Goal: Communication & Community: Answer question/provide support

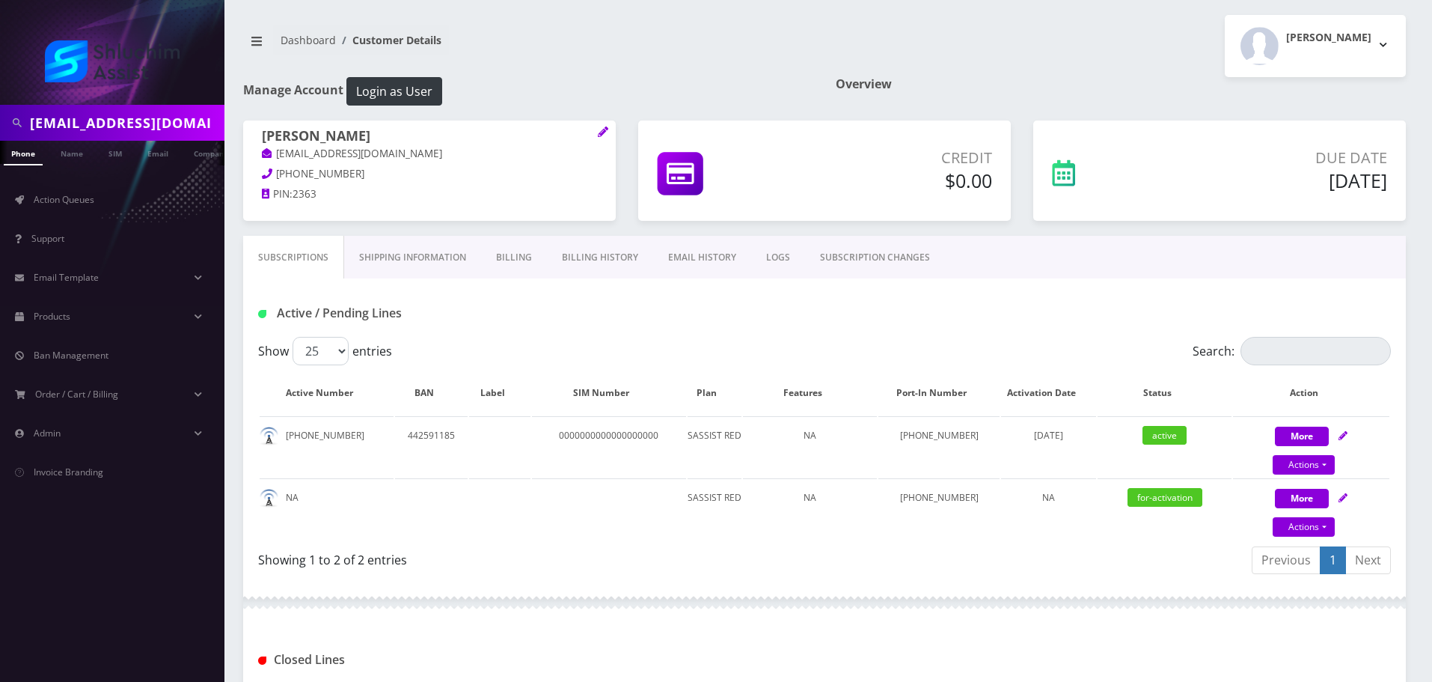
scroll to position [98, 0]
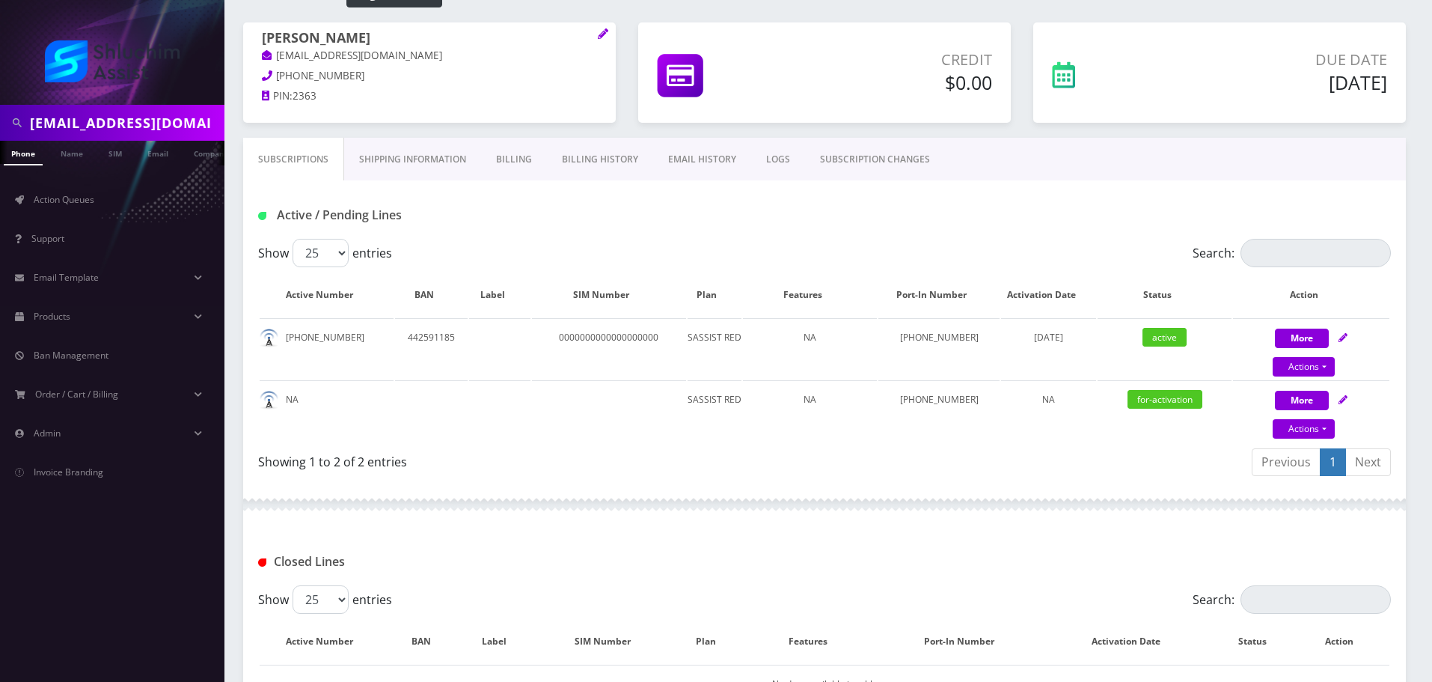
click at [163, 128] on input "cheinawolff@gmail.com" at bounding box center [125, 122] width 191 height 28
click at [164, 128] on input "cheinawolff@gmail.com" at bounding box center [125, 122] width 191 height 28
click at [98, 201] on link "Action Queues" at bounding box center [112, 199] width 224 height 31
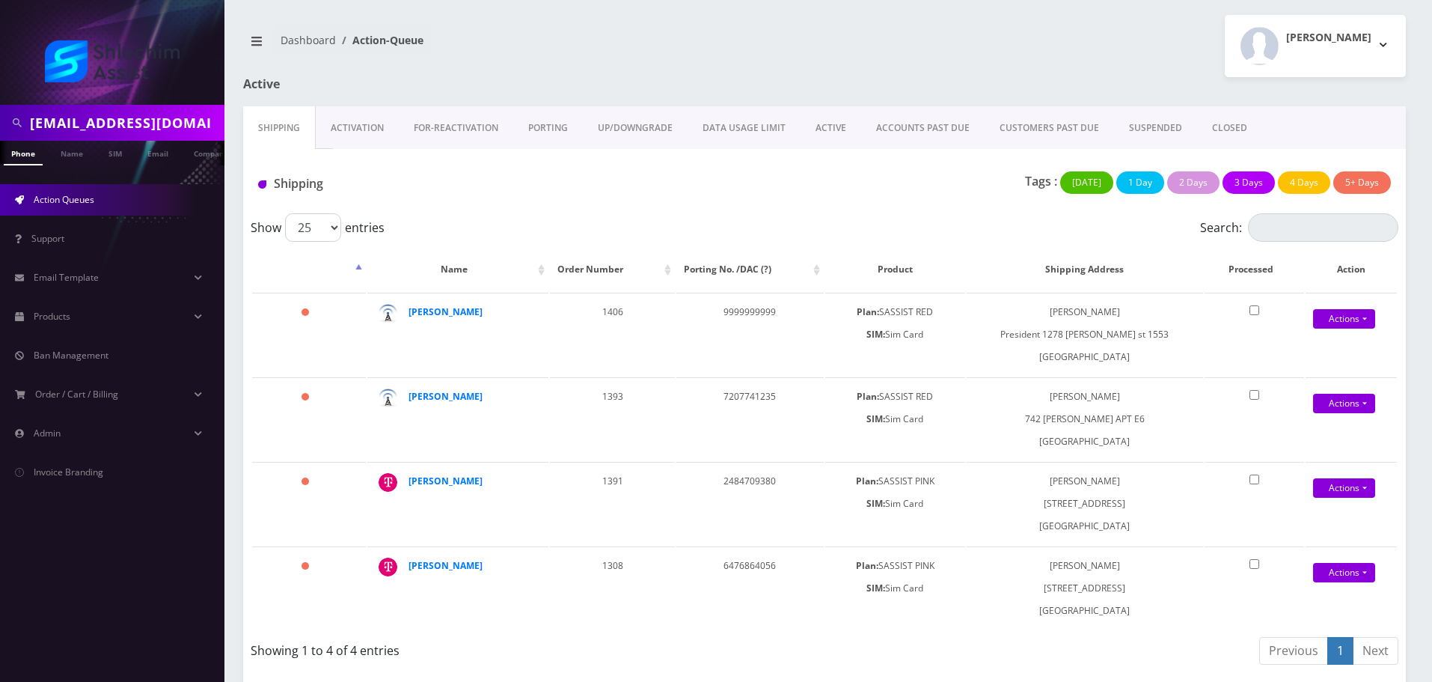
click at [909, 129] on link "ACCOUNTS PAST DUE" at bounding box center [922, 127] width 123 height 43
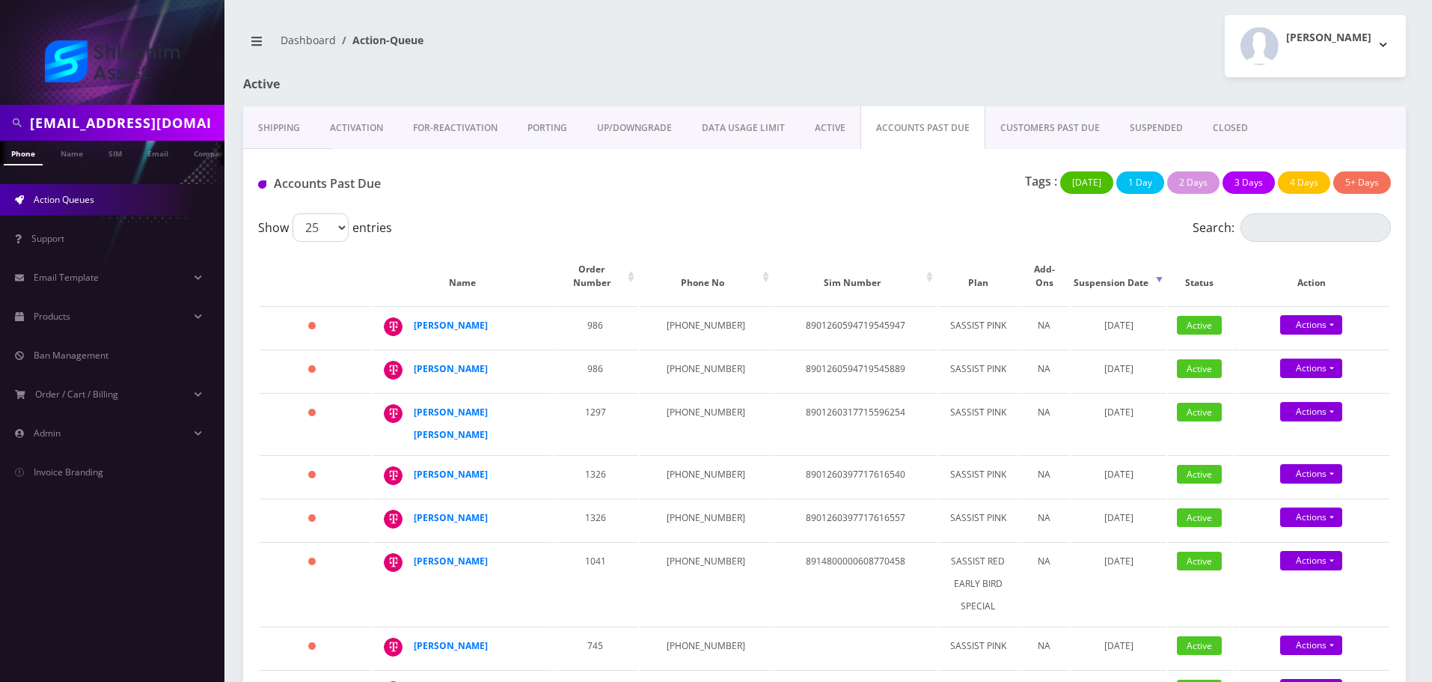
click at [553, 162] on div "Accounts Past Due Tags : Today 1 Day 2 Days 3 Days 4 Days 5+ Days" at bounding box center [824, 181] width 1163 height 64
click at [676, 313] on td "347-912-3469" at bounding box center [706, 327] width 133 height 42
copy td "347-912-3469"
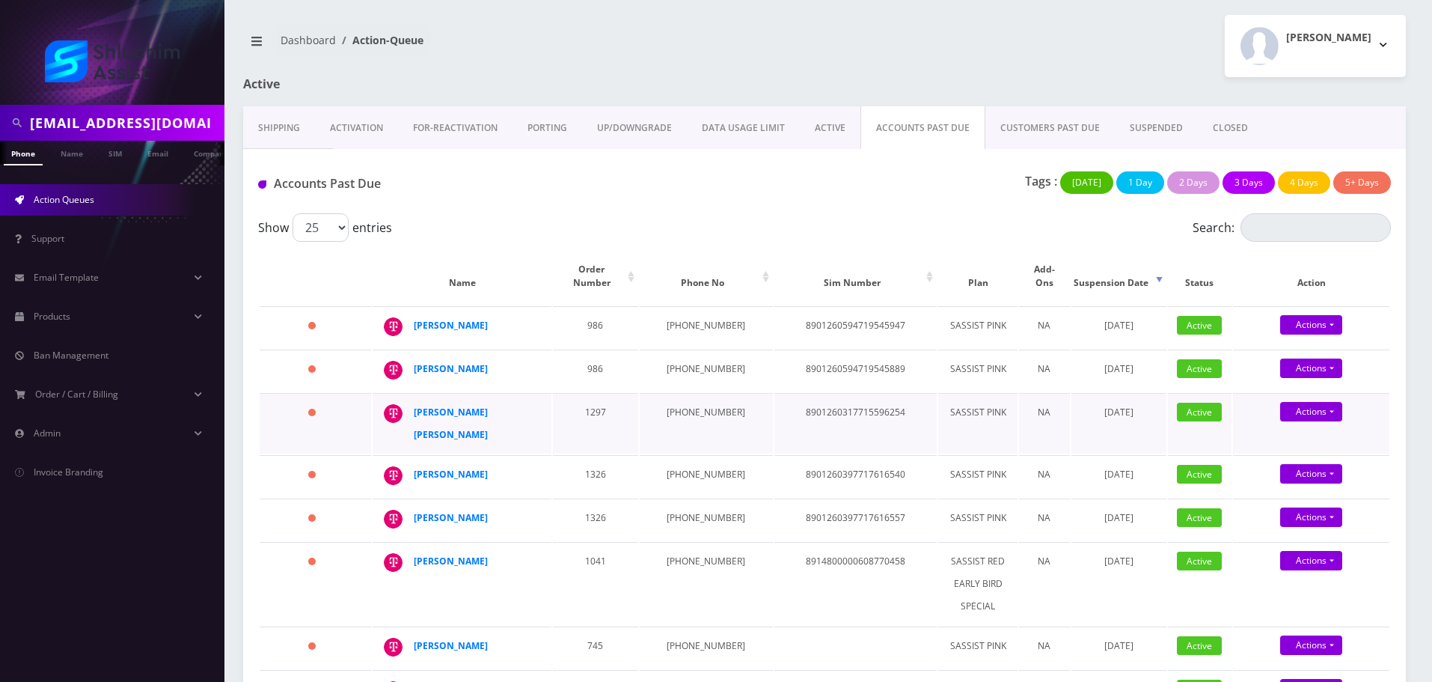
click at [611, 403] on td "1297" at bounding box center [595, 423] width 85 height 61
click at [692, 355] on td "347-912-3489" at bounding box center [706, 370] width 133 height 42
copy td "347-912-3489"
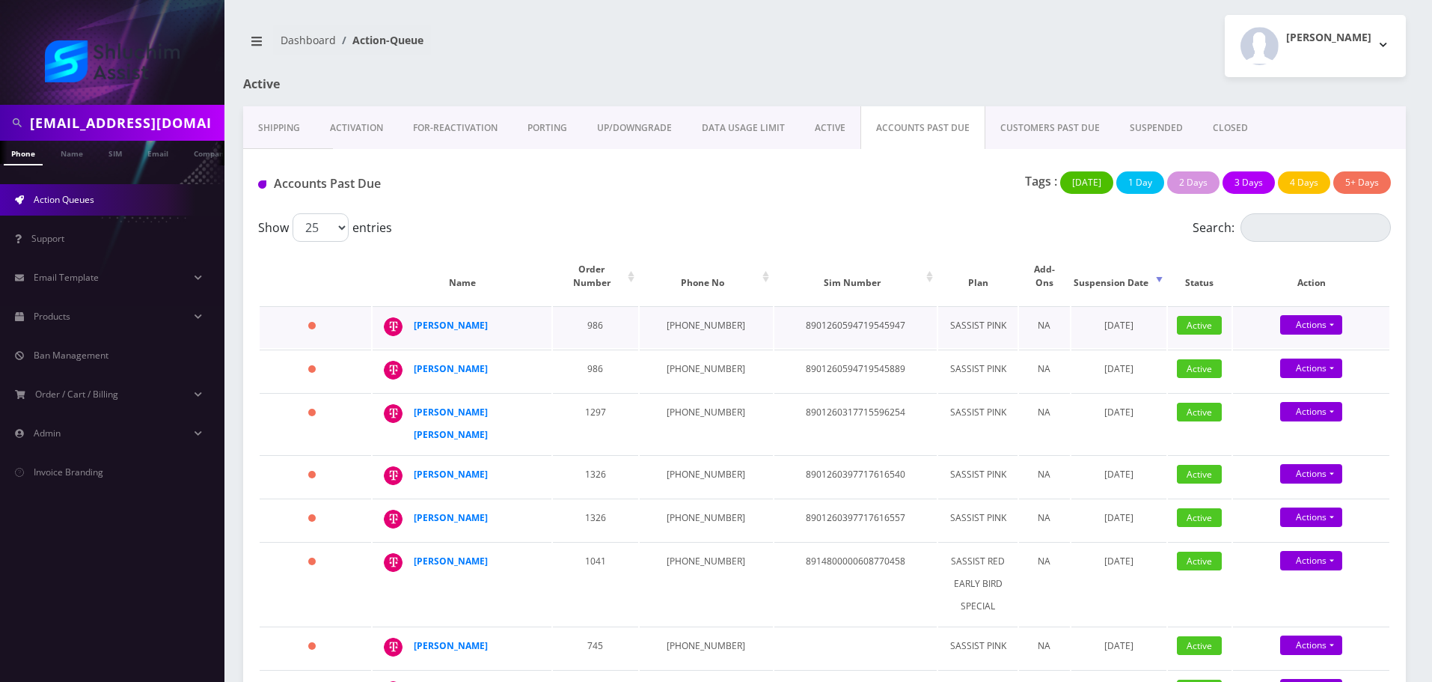
click at [684, 318] on td "347-912-3469" at bounding box center [706, 327] width 133 height 42
copy td "347-912-3469"
drag, startPoint x: 499, startPoint y: 355, endPoint x: 414, endPoint y: 357, distance: 85.3
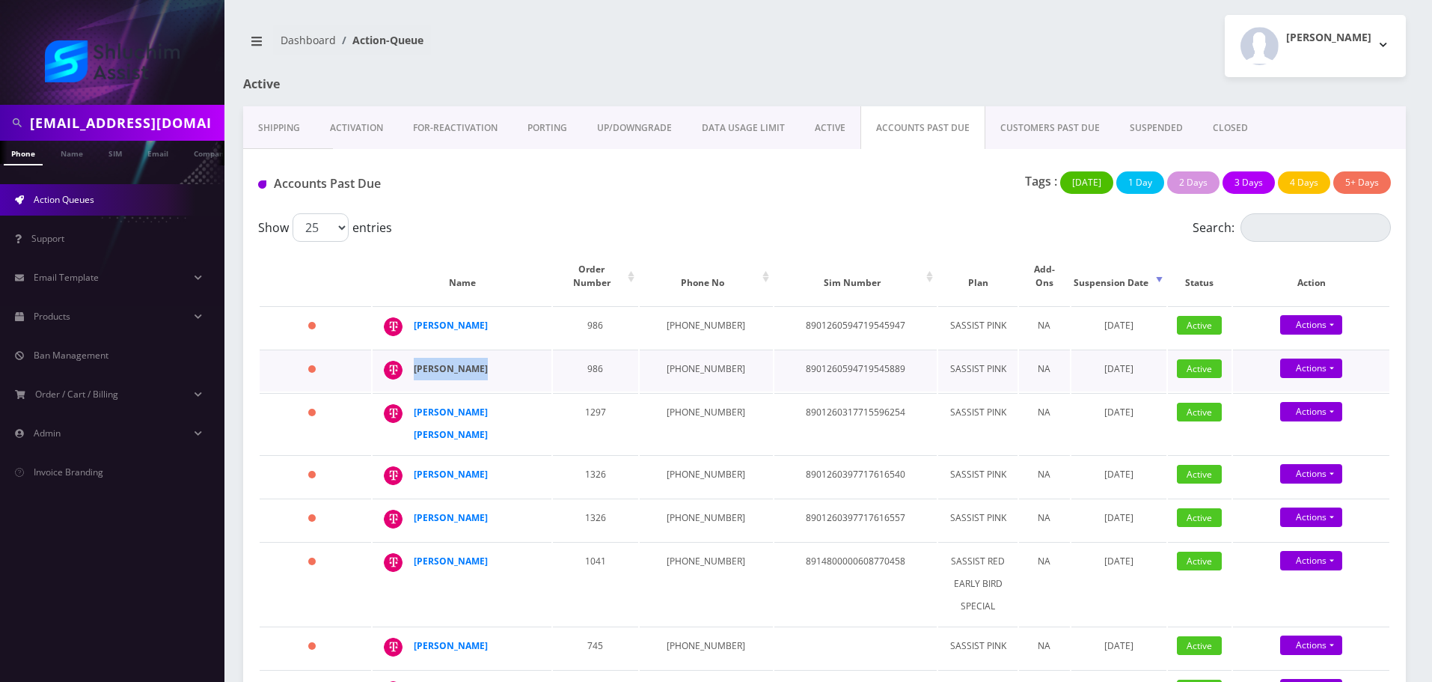
click at [414, 358] on div "Cheina Zyslin" at bounding box center [471, 369] width 114 height 22
copy strong "Cheina Zyslin"
click at [456, 319] on strong "Cheina Zyslin" at bounding box center [451, 325] width 74 height 13
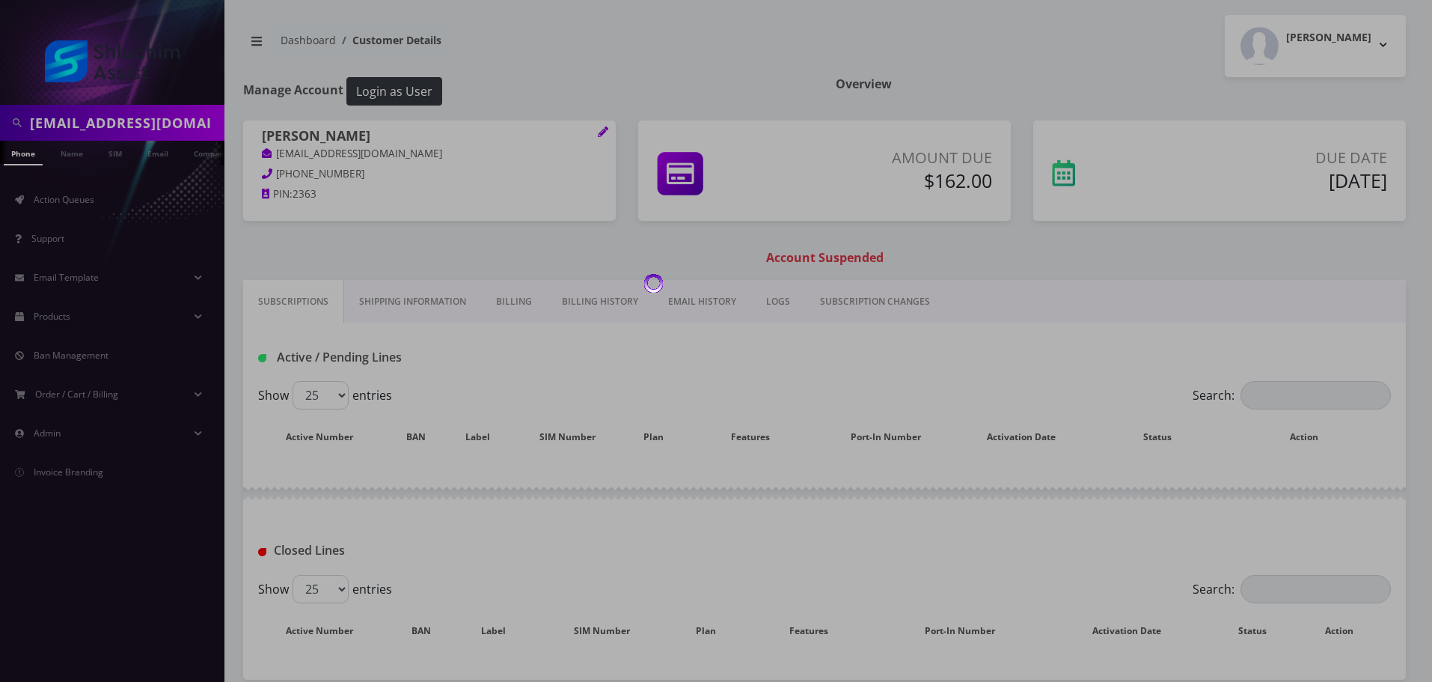
click at [411, 159] on body "Cheinawolff@gmail.com Phone Name SIM Email Company Customer Action Queues Suppo…" at bounding box center [716, 376] width 1432 height 752
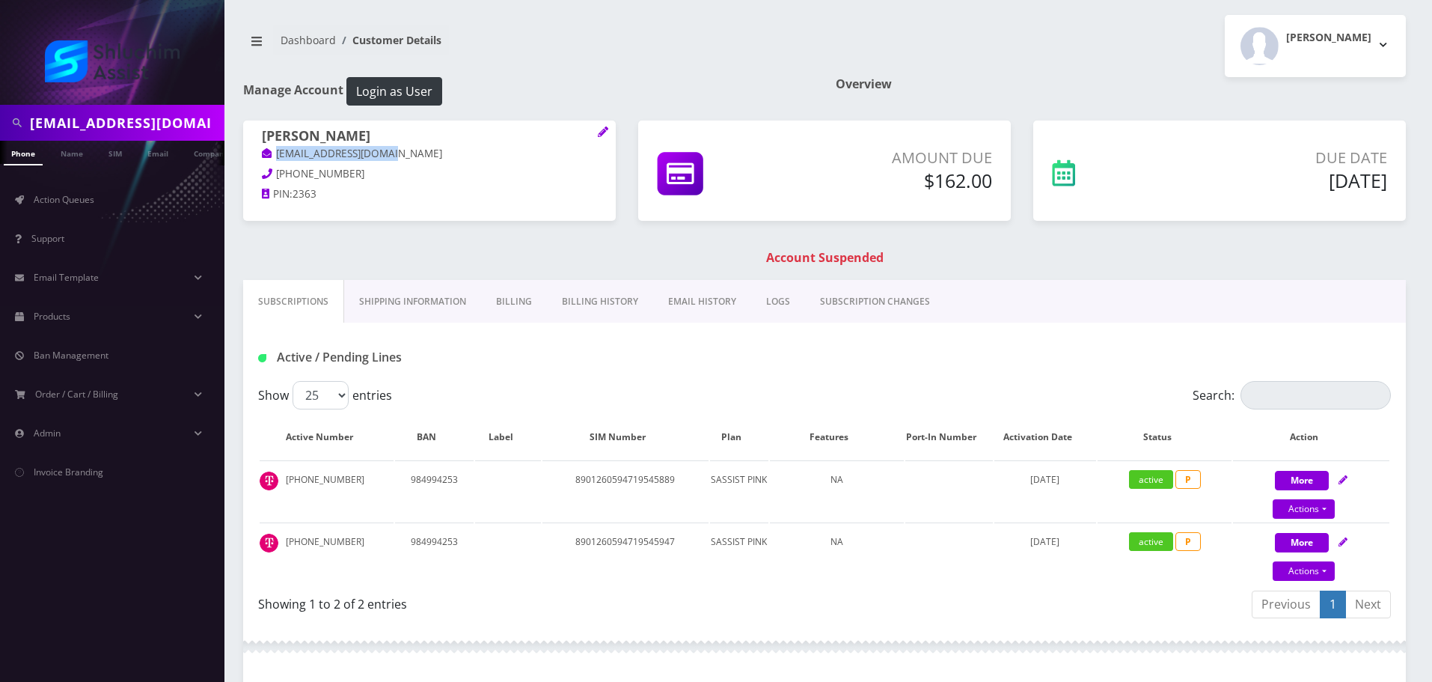
drag, startPoint x: 420, startPoint y: 156, endPoint x: 272, endPoint y: 159, distance: 148.9
click at [272, 159] on p "sheinazimov@gmail.com" at bounding box center [429, 154] width 335 height 16
copy link "sheinazimov@gmail.com"
click at [609, 309] on link "Billing History" at bounding box center [600, 301] width 106 height 43
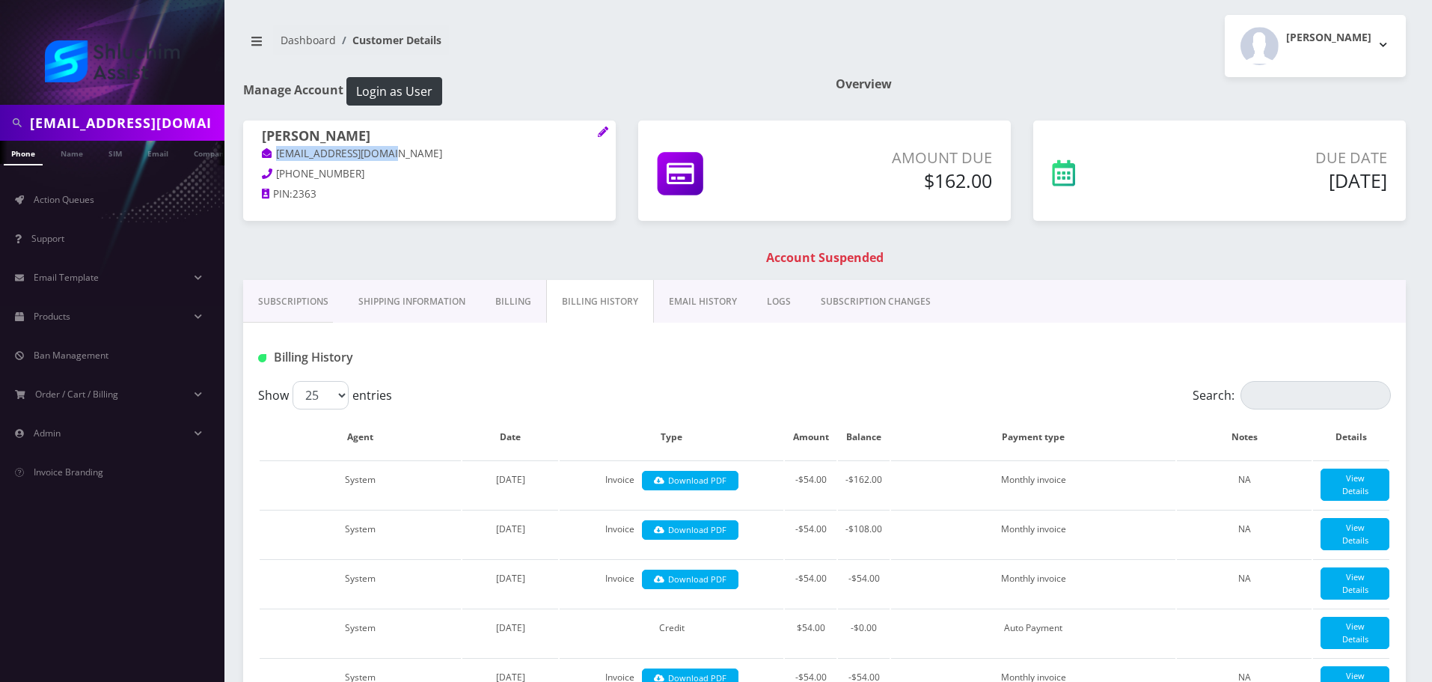
click at [696, 311] on link "EMAIL HISTORY" at bounding box center [703, 301] width 98 height 43
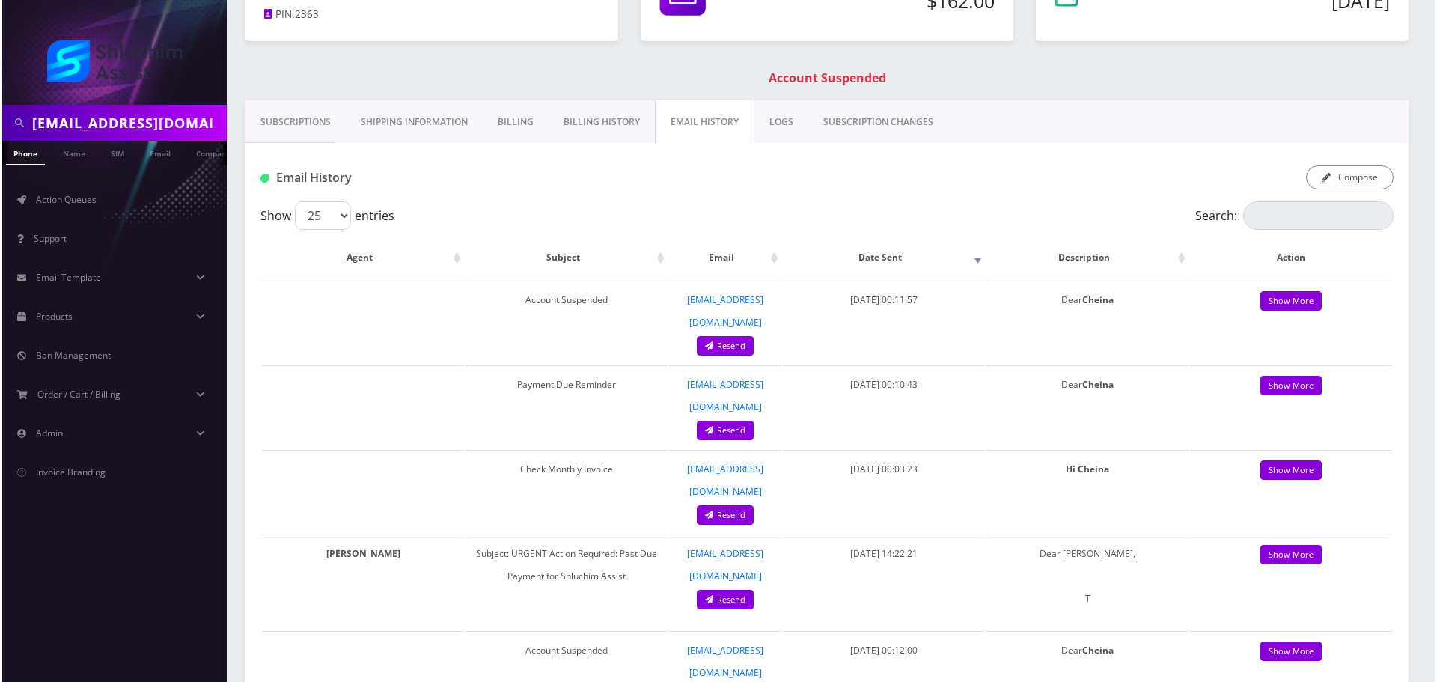
scroll to position [150, 0]
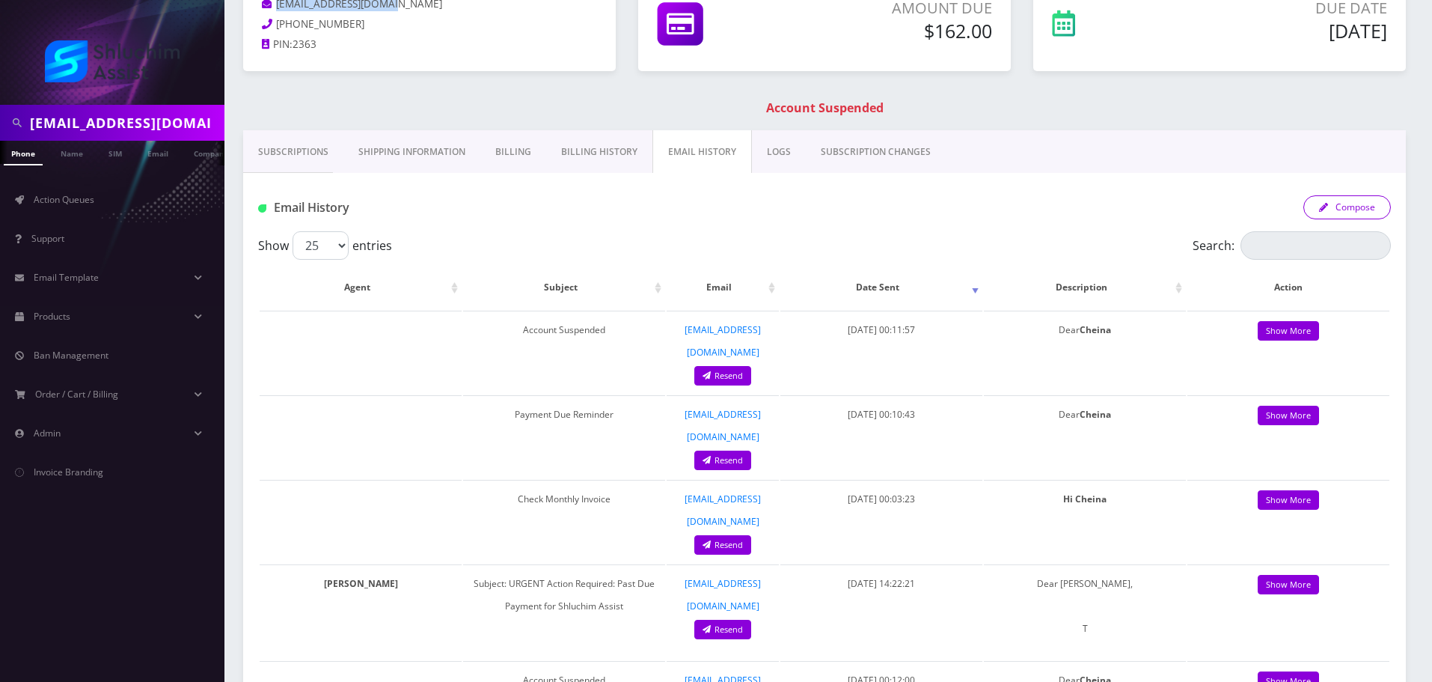
click at [1366, 209] on button "Compose" at bounding box center [1347, 207] width 88 height 24
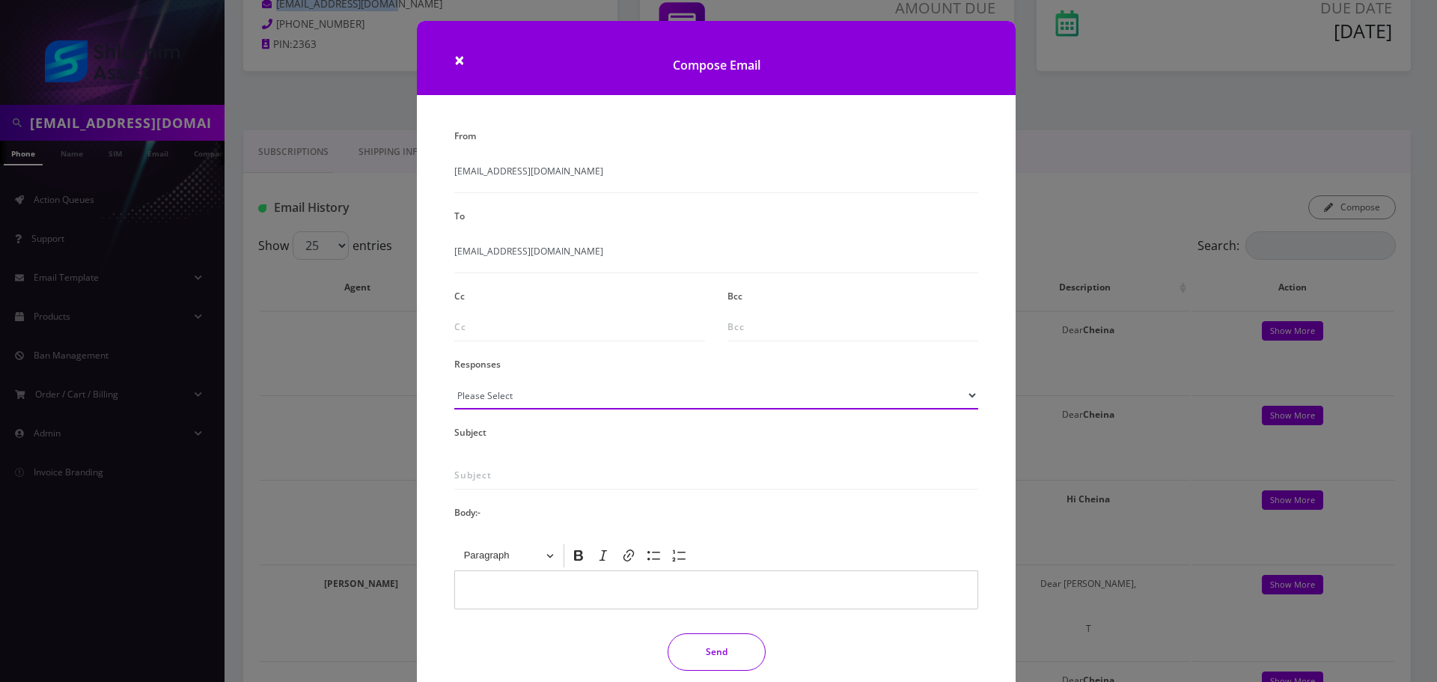
click at [543, 399] on select "Please Select TMobile port Unable to activate CH Pickup Past Due Pick up follow…" at bounding box center [716, 395] width 524 height 28
select select "29"
click at [454, 381] on select "Please Select TMobile port Unable to activate CH Pickup Past Due Pick up follow…" at bounding box center [716, 395] width 524 height 28
type input "Subject: URGENT Action Required: Past Due Payment for Shluchim Assist"
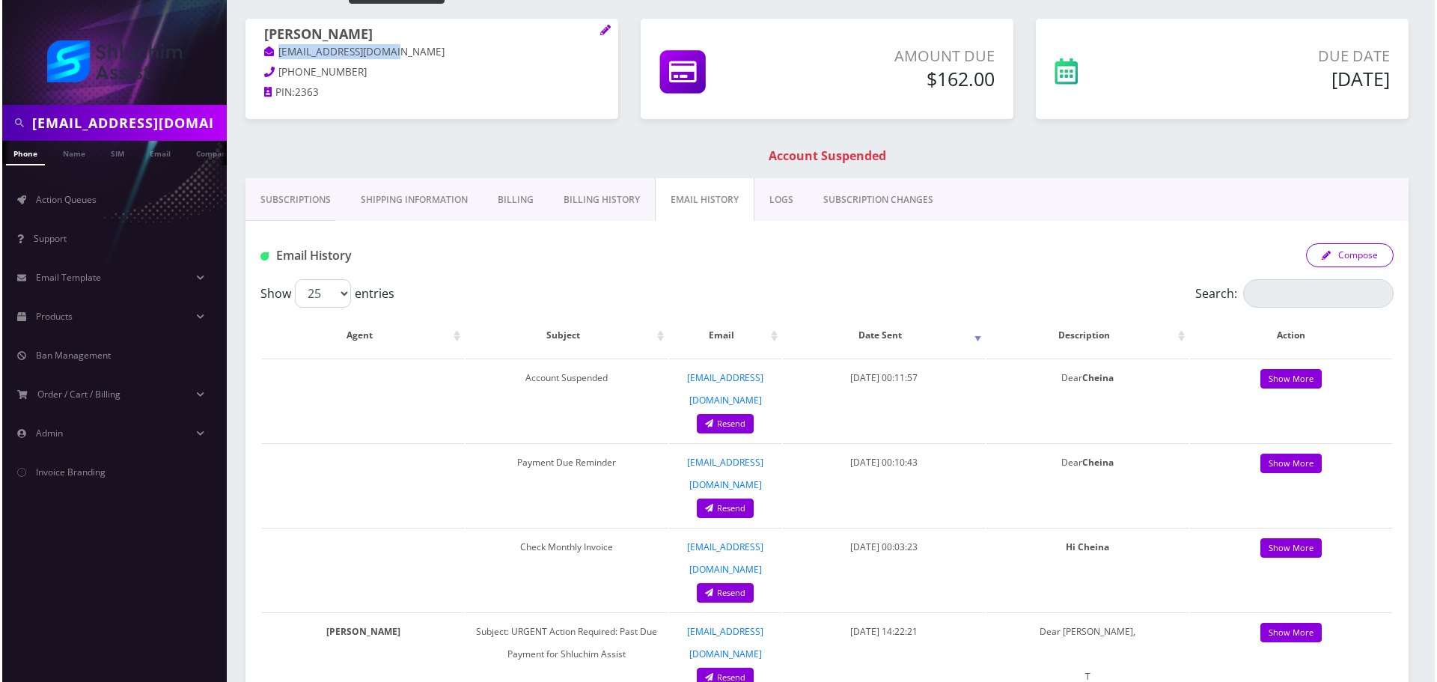
scroll to position [0, 0]
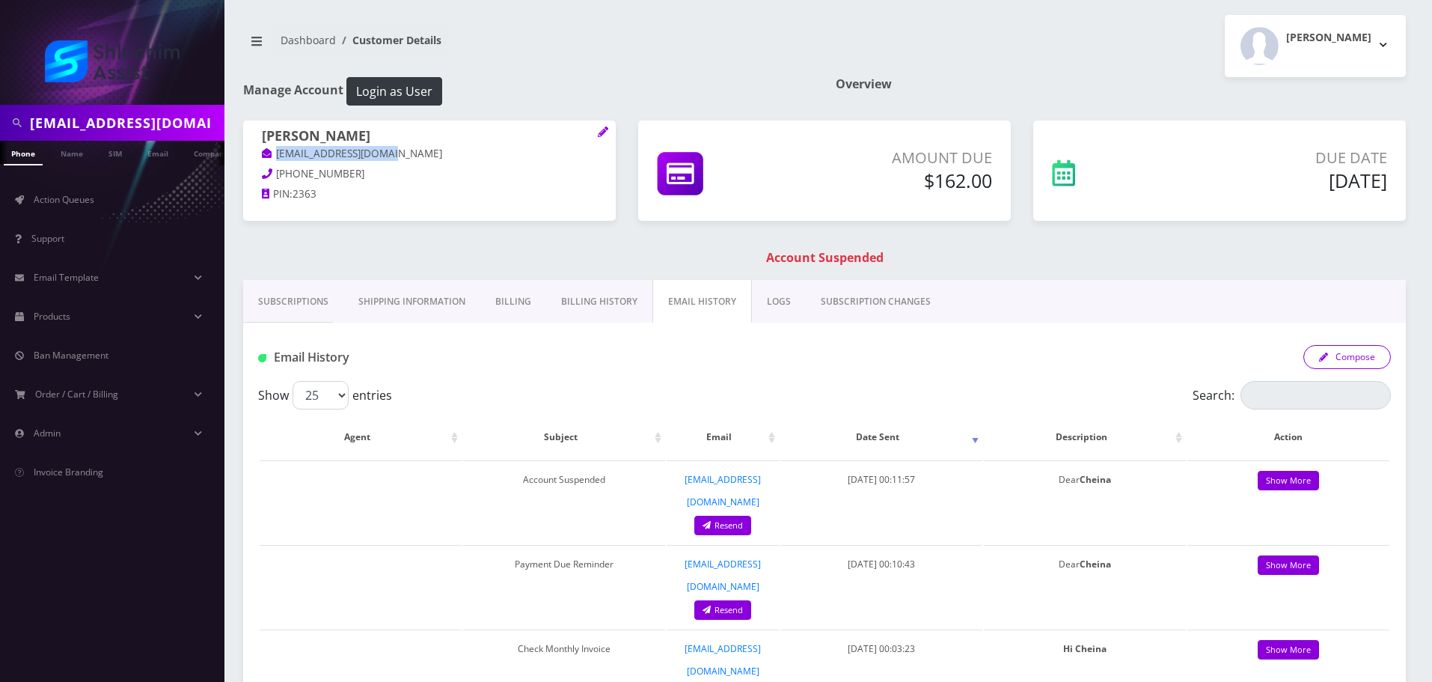
click at [1380, 354] on button "Compose" at bounding box center [1347, 357] width 88 height 24
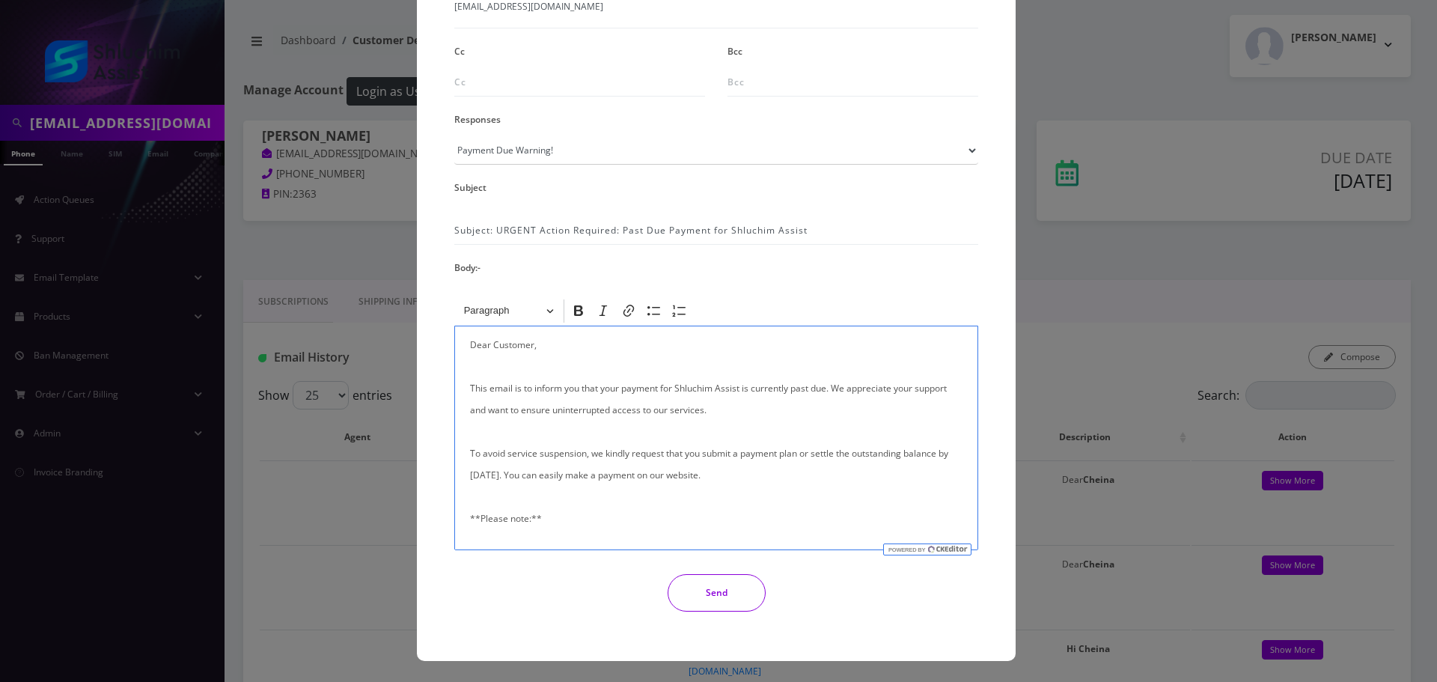
click at [517, 344] on p "Dear Customer, This email is to inform you that your payment for Shluchim Assis…" at bounding box center [716, 616] width 492 height 564
click at [720, 596] on button "Send" at bounding box center [716, 592] width 98 height 37
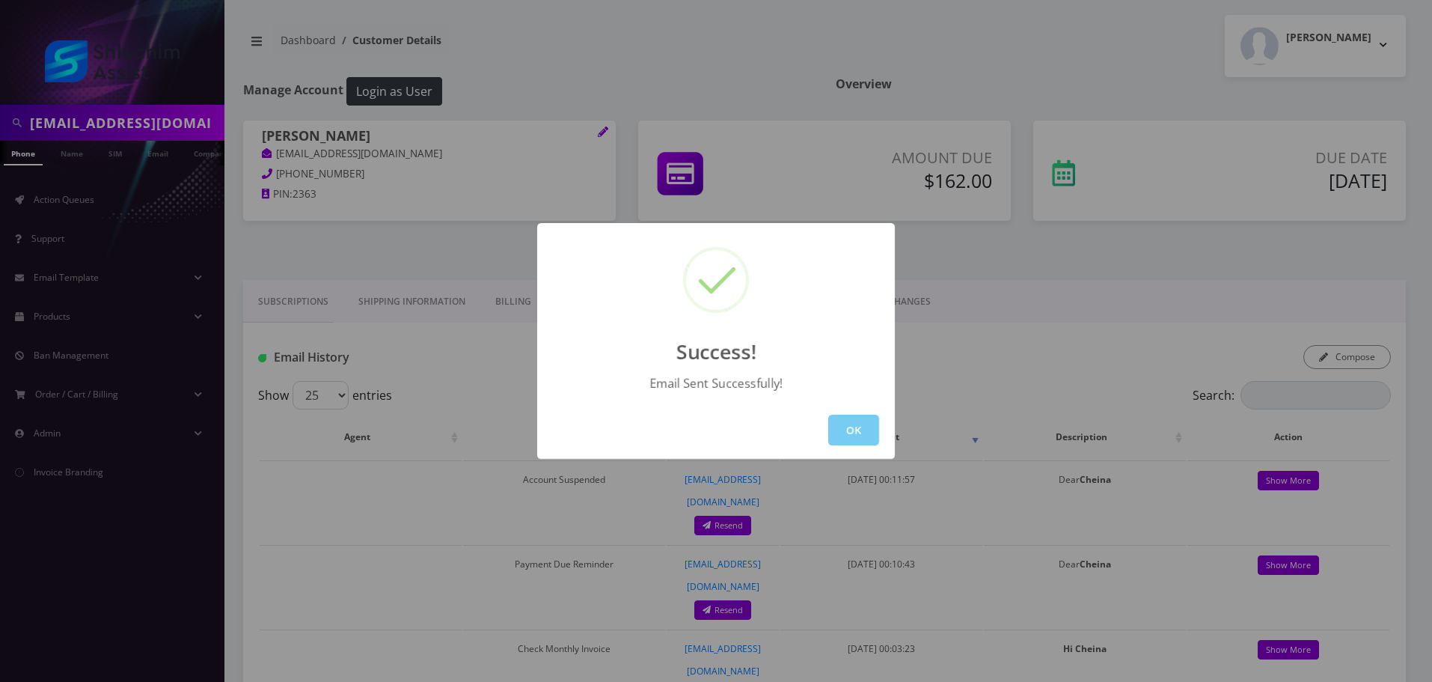
click at [845, 435] on button "OK" at bounding box center [853, 430] width 51 height 31
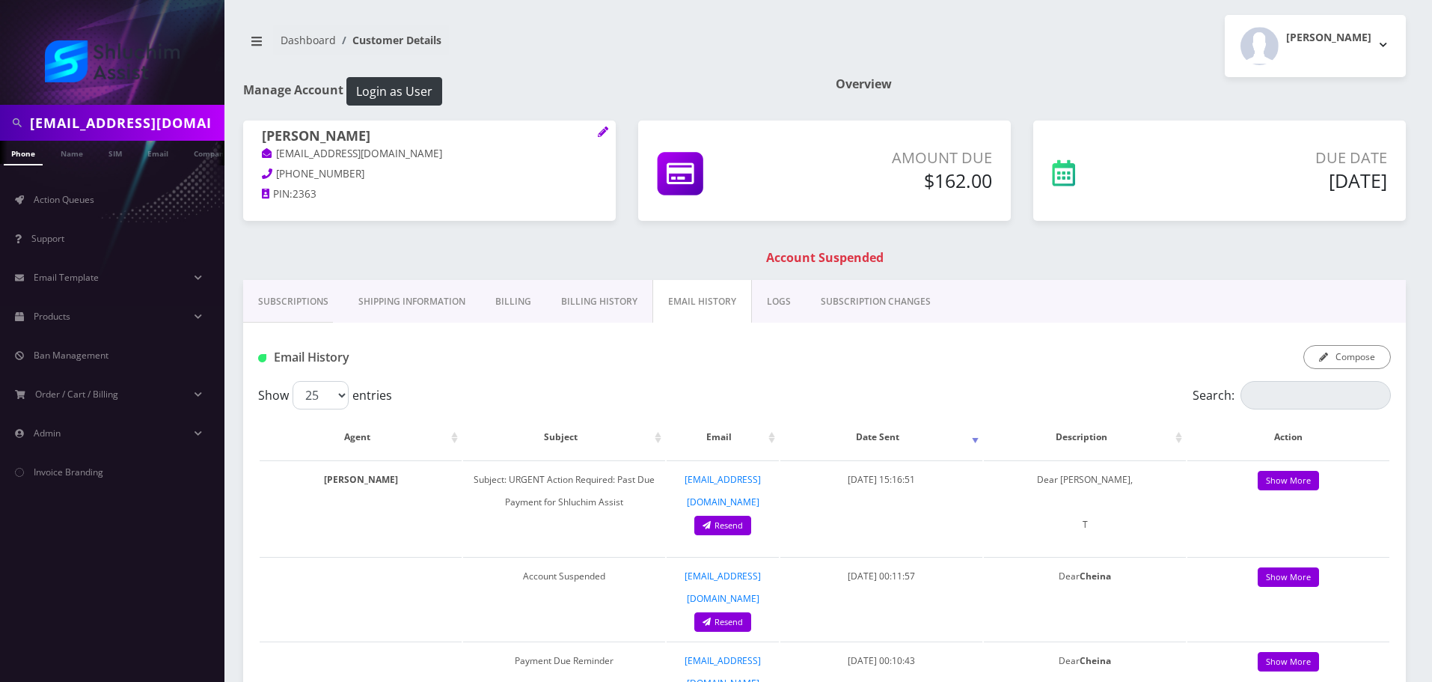
scroll to position [0, 7]
click at [125, 114] on input "Cheinawolff@gmail.com" at bounding box center [125, 122] width 191 height 28
paste input "3155801656"
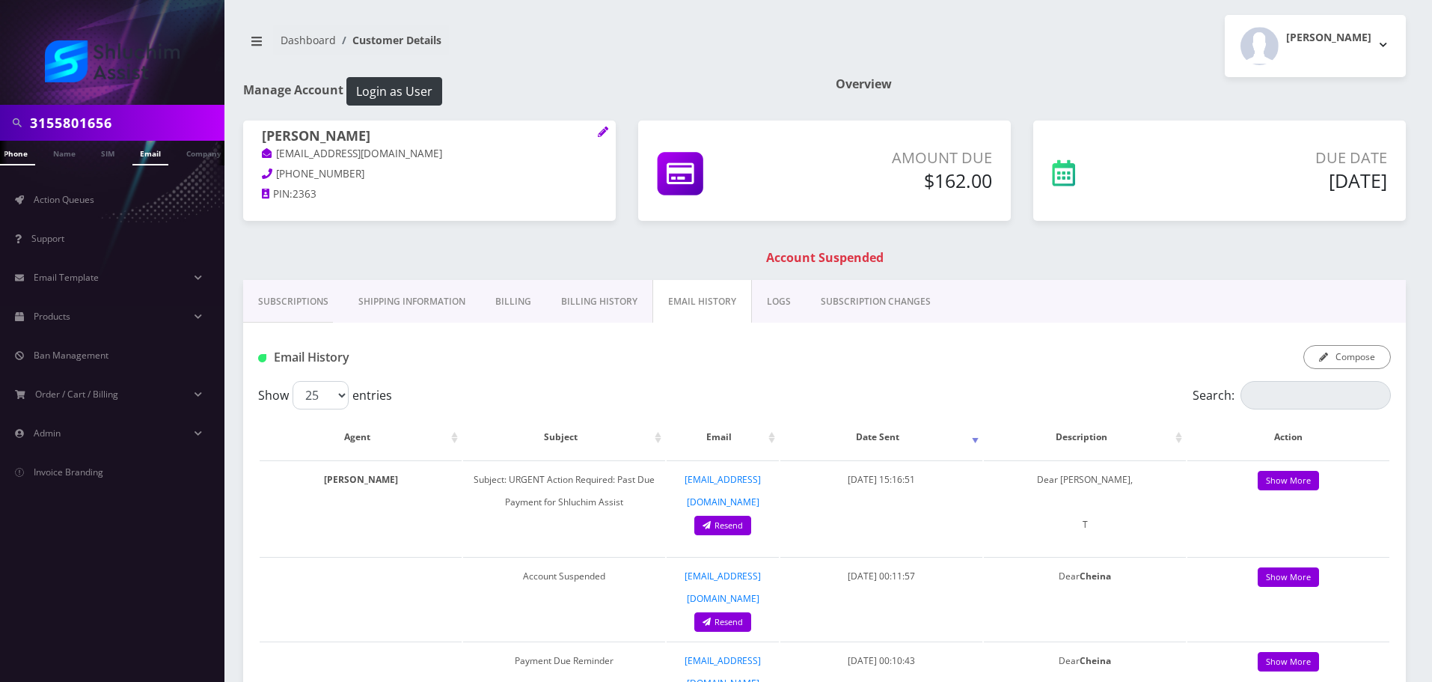
type input "3155801656"
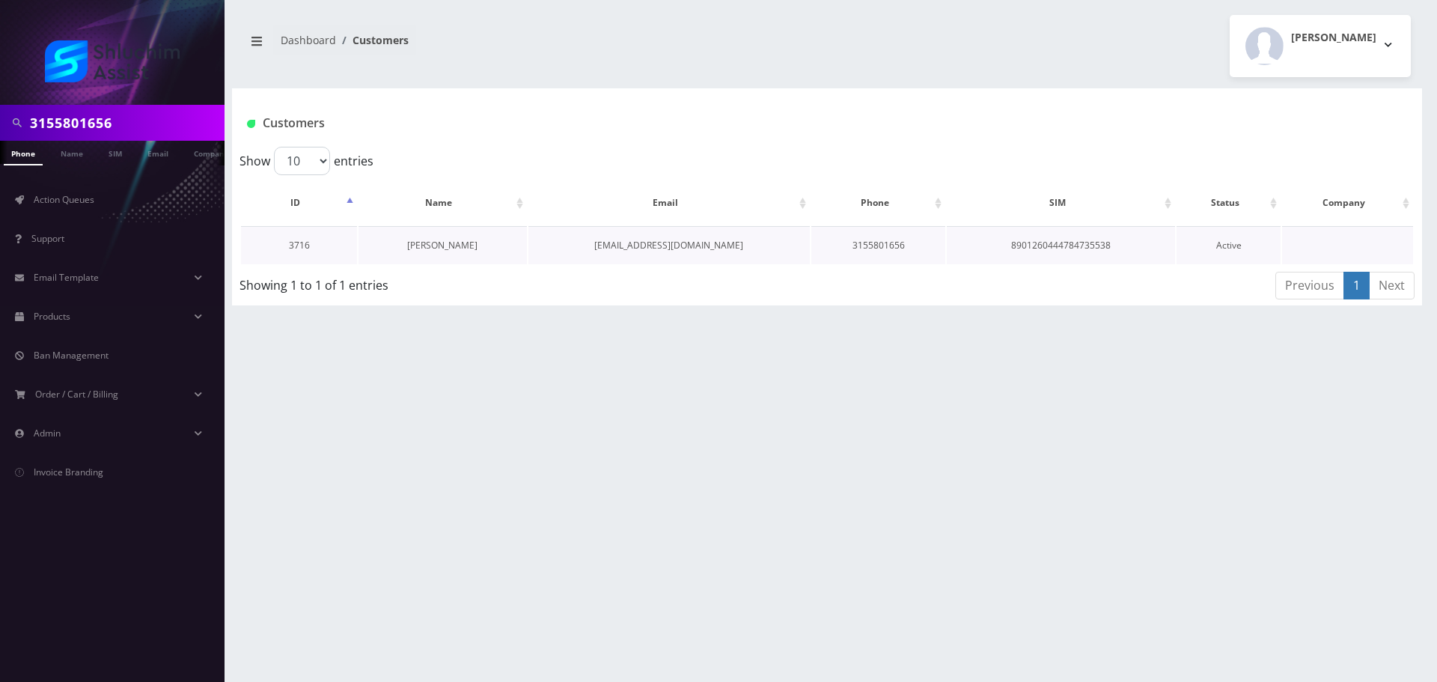
click at [456, 247] on link "Chana Goldberg" at bounding box center [442, 245] width 70 height 13
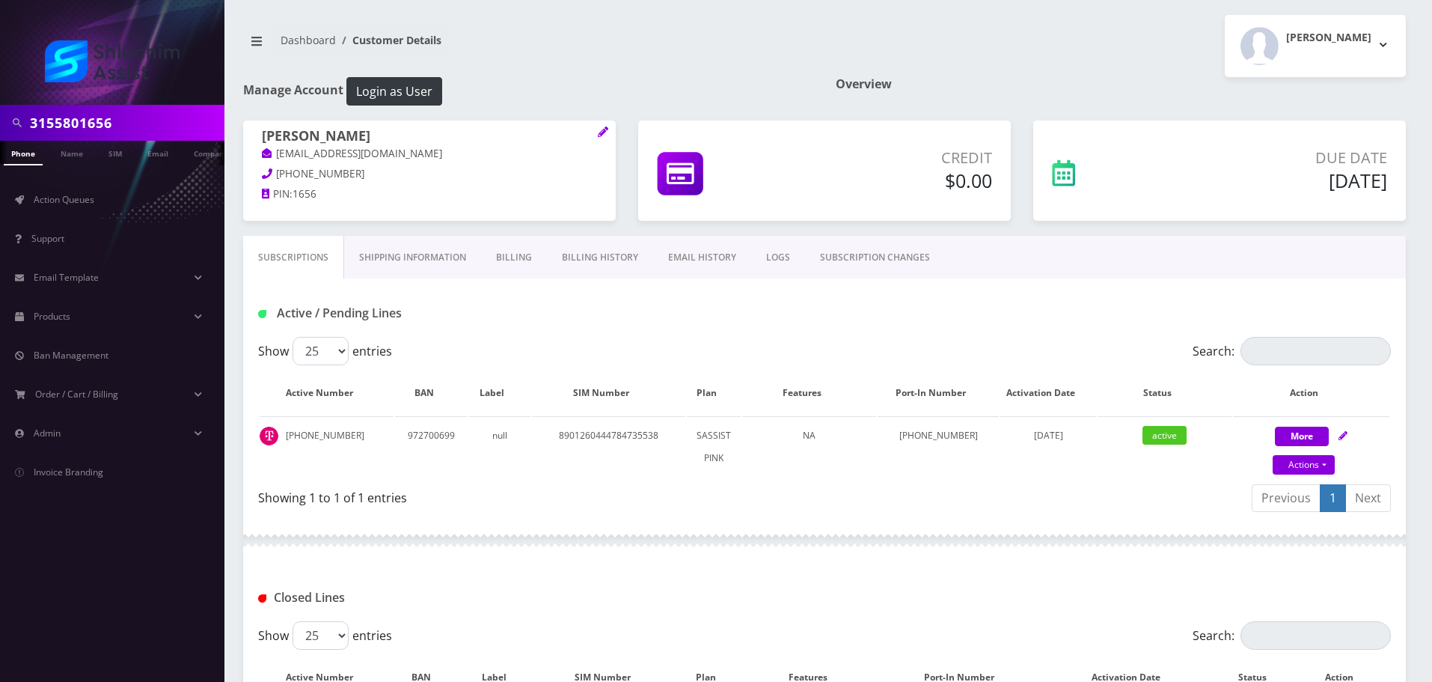
click at [706, 329] on div "Active / Pending Lines" at bounding box center [824, 307] width 1163 height 58
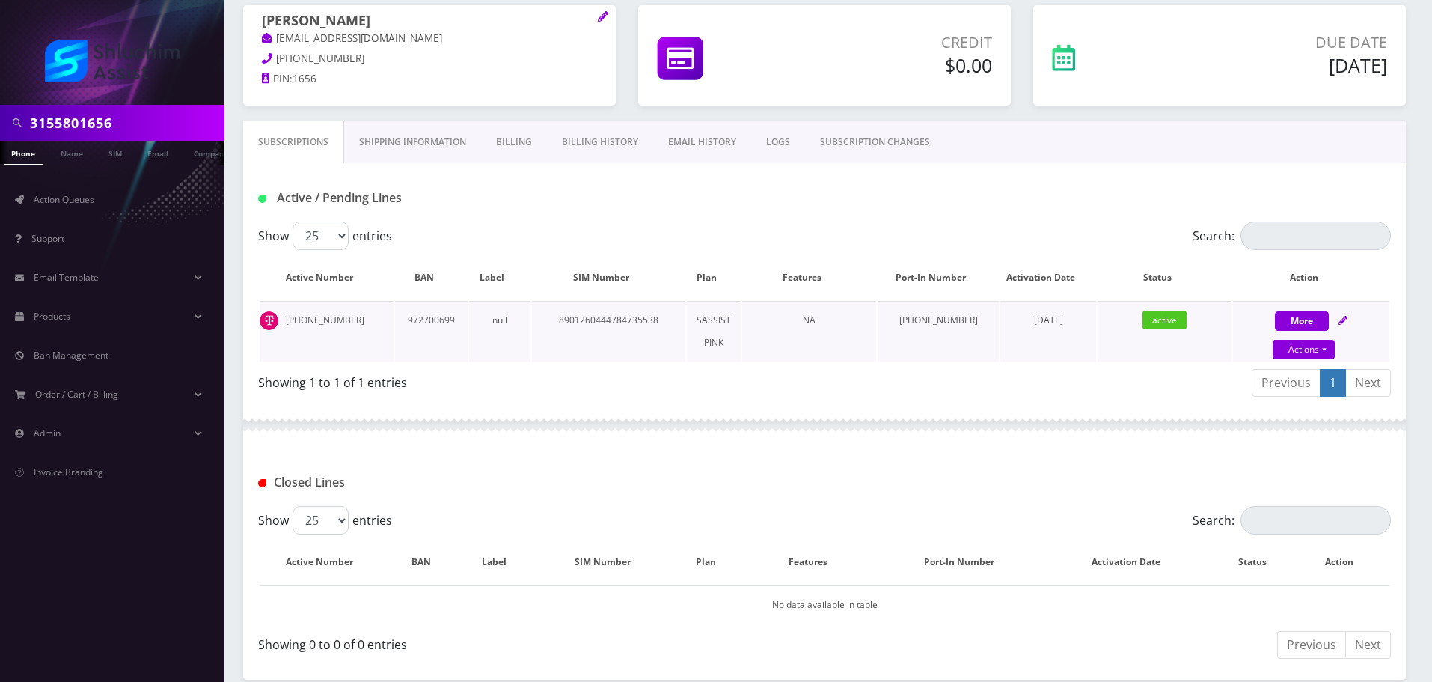
scroll to position [111, 0]
